Goal: Task Accomplishment & Management: Manage account settings

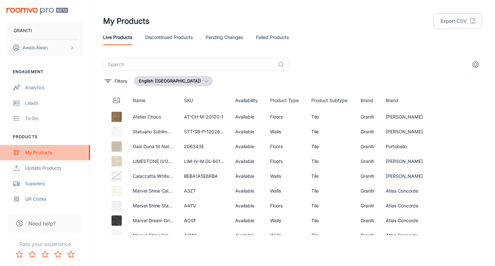
click at [43, 153] on div "My Products" at bounding box center [54, 152] width 58 height 7
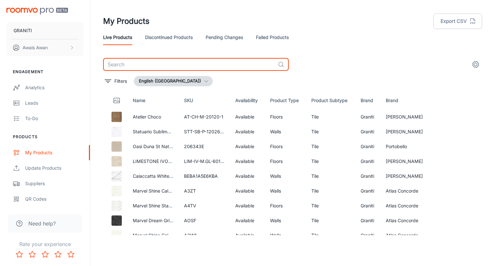
click at [155, 63] on input "text" at bounding box center [189, 64] width 172 height 13
paste input "Boost Pro Ivory"
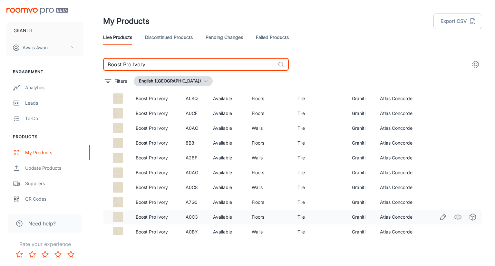
scroll to position [171, 0]
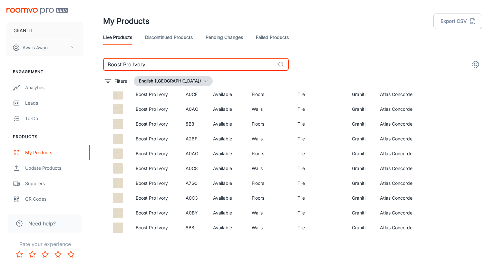
click at [146, 66] on input "Boost Pro Ivory" at bounding box center [189, 64] width 172 height 13
paste input "JL-BLK-P-80160-1"
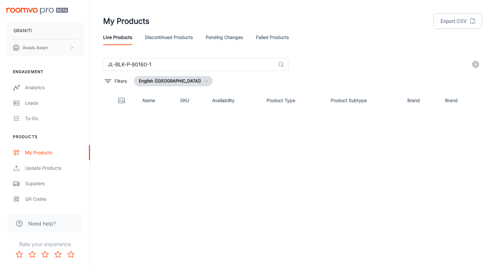
click at [340, 54] on header "My Products Export CSV Live Products Discontinued Products Pending Changes Fail…" at bounding box center [292, 29] width 395 height 58
click at [215, 72] on div "JL-BLK-P-80160-1 ​ Filters English ([GEOGRAPHIC_DATA]) Name SKU Availability Pr…" at bounding box center [292, 146] width 379 height 177
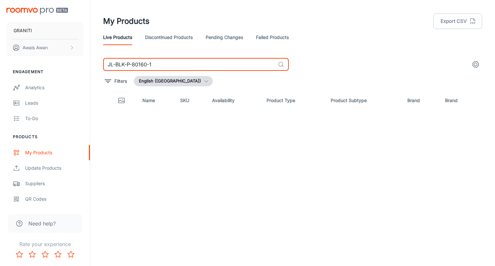
click at [213, 68] on input "JL-BLK-P-80160-1" at bounding box center [189, 64] width 172 height 13
click at [151, 66] on input "JL-BLK-P-8016" at bounding box center [189, 64] width 172 height 13
paste input "ules Black"
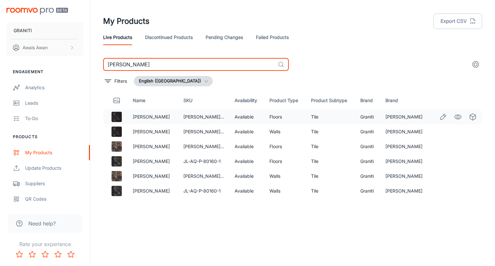
type input "[PERSON_NAME]"
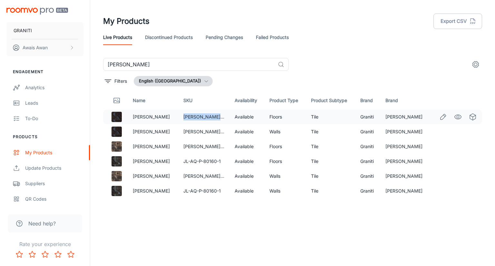
drag, startPoint x: 172, startPoint y: 115, endPoint x: 210, endPoint y: 115, distance: 38.4
click at [210, 115] on td "[PERSON_NAME]-P-80160-1" at bounding box center [203, 117] width 51 height 15
copy td "[PERSON_NAME]-P-80160-1"
drag, startPoint x: 161, startPoint y: 116, endPoint x: 133, endPoint y: 116, distance: 28.4
click at [133, 116] on td "[PERSON_NAME]" at bounding box center [153, 117] width 50 height 15
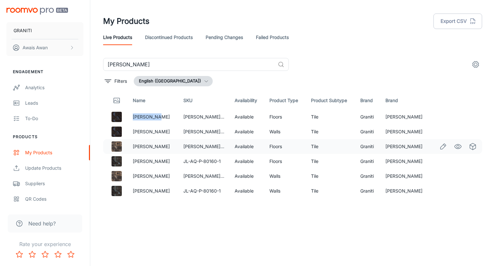
copy link "[PERSON_NAME]"
drag, startPoint x: 158, startPoint y: 190, endPoint x: 135, endPoint y: 190, distance: 23.6
click at [135, 190] on p "[PERSON_NAME]" at bounding box center [153, 191] width 40 height 7
copy link "[PERSON_NAME]"
click at [443, 116] on icon "Edit" at bounding box center [444, 117] width 8 height 8
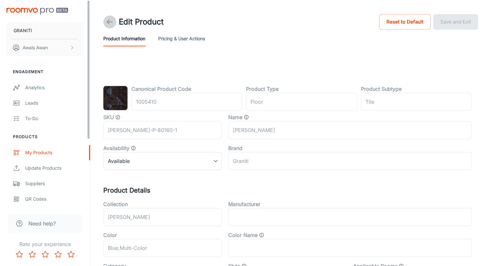
click at [107, 21] on polyline at bounding box center [108, 22] width 2 height 5
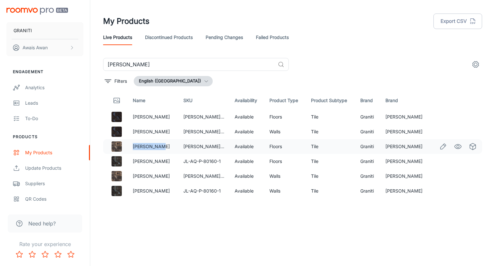
drag, startPoint x: 132, startPoint y: 147, endPoint x: 159, endPoint y: 147, distance: 26.5
click at [159, 147] on td "[PERSON_NAME]" at bounding box center [153, 146] width 50 height 15
click at [167, 207] on div "Name SKU Availability Product Type Product Subtype Brand Brand Jules Blue [PERS…" at bounding box center [292, 164] width 379 height 144
click at [444, 146] on icon "Edit" at bounding box center [444, 147] width 8 height 8
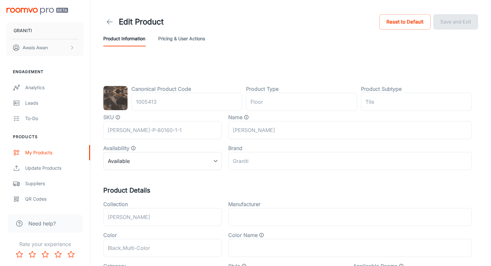
click at [110, 25] on icon at bounding box center [110, 22] width 8 height 8
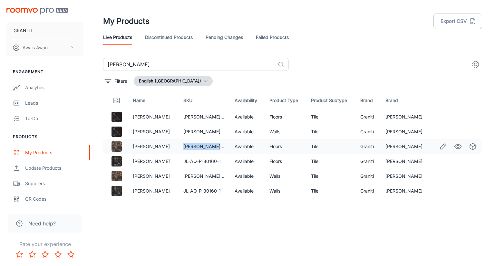
drag, startPoint x: 213, startPoint y: 146, endPoint x: 208, endPoint y: 168, distance: 22.5
click at [178, 147] on td "[PERSON_NAME]-P-80160-1-1" at bounding box center [203, 146] width 51 height 15
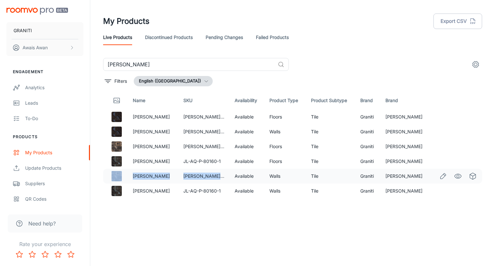
drag, startPoint x: 205, startPoint y: 179, endPoint x: 115, endPoint y: 173, distance: 90.2
click at [115, 173] on tr "[PERSON_NAME] [PERSON_NAME]-P-80160-1-1 Available Walls Tile [PERSON_NAME] Cera…" at bounding box center [292, 176] width 379 height 15
click at [399, 218] on div "Name SKU Availability Product Type Product Subtype Brand Brand Jules Blue [PERS…" at bounding box center [292, 164] width 379 height 144
